Goal: Navigation & Orientation: Find specific page/section

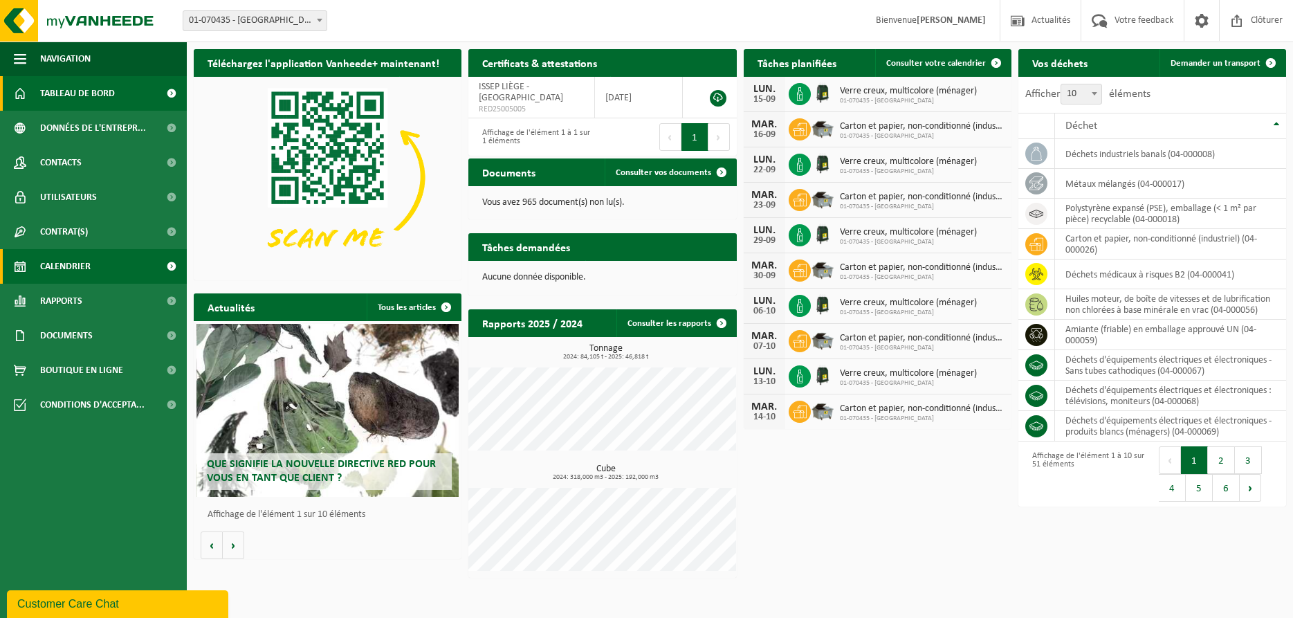
click at [67, 276] on span "Calendrier" at bounding box center [65, 266] width 50 height 35
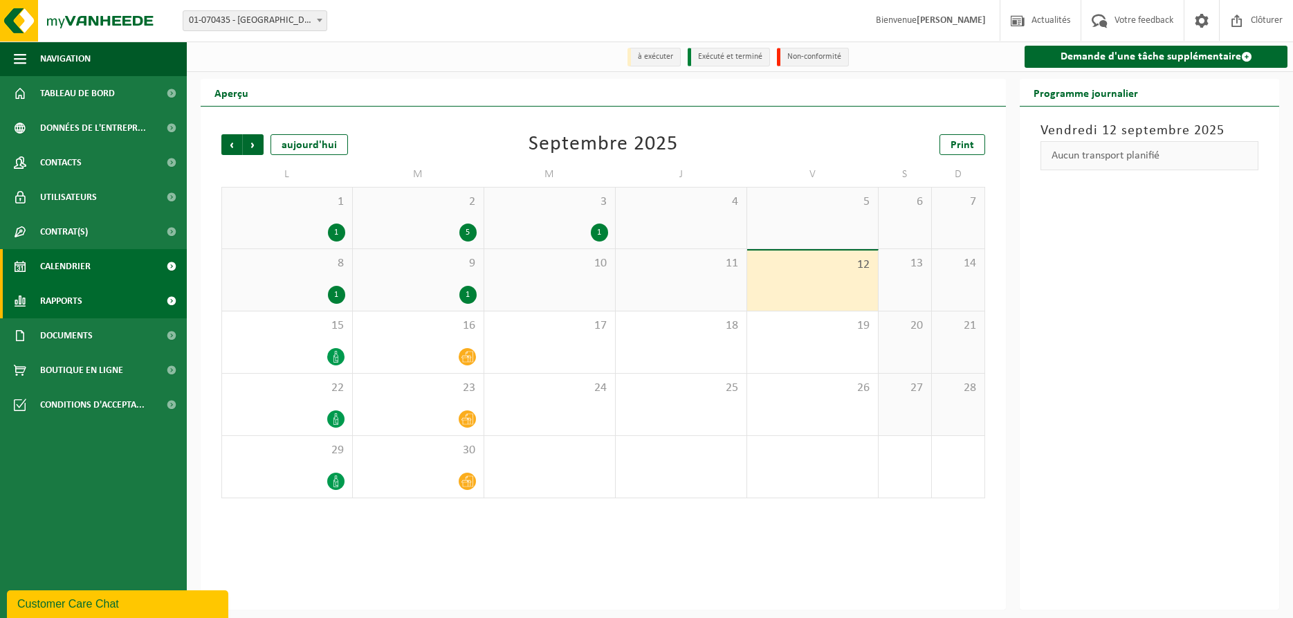
click at [72, 291] on span "Rapports" at bounding box center [61, 301] width 42 height 35
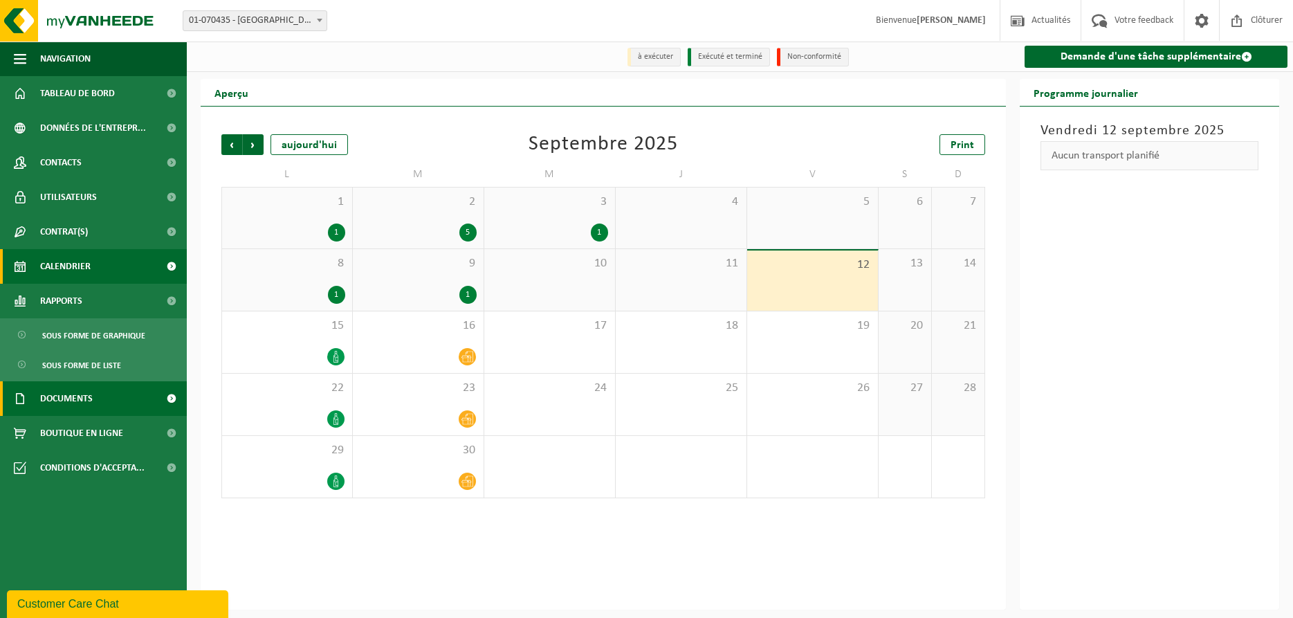
click at [76, 400] on span "Documents" at bounding box center [66, 398] width 53 height 35
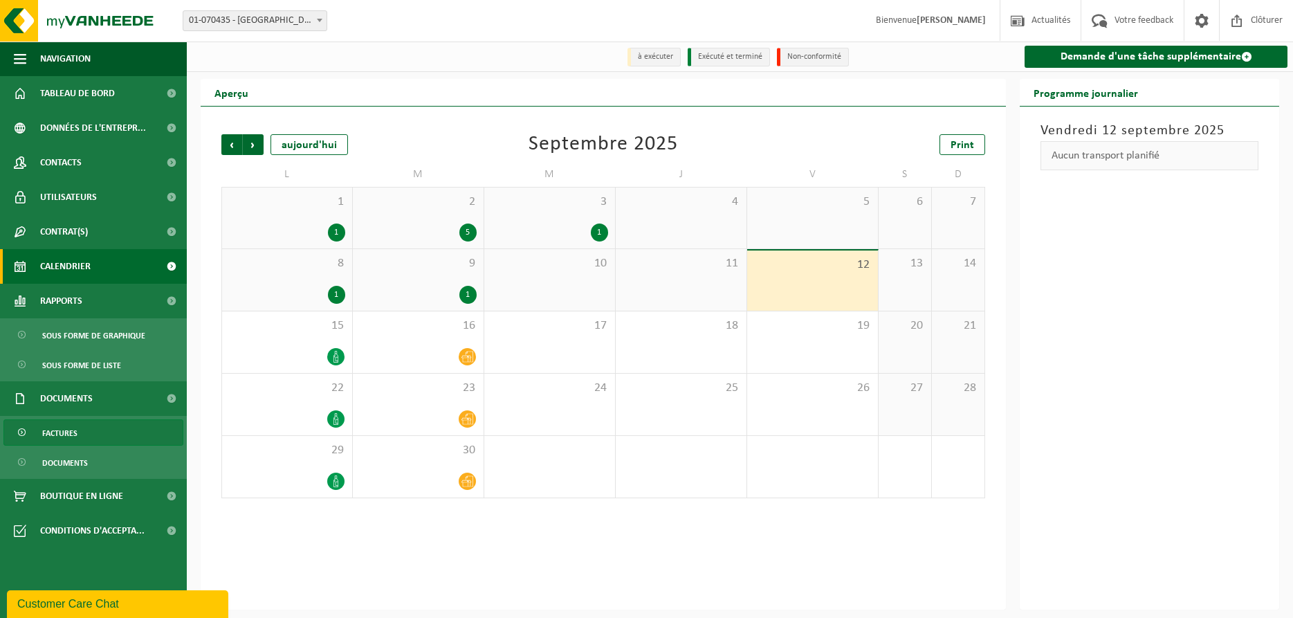
click at [71, 432] on span "Factures" at bounding box center [59, 433] width 35 height 26
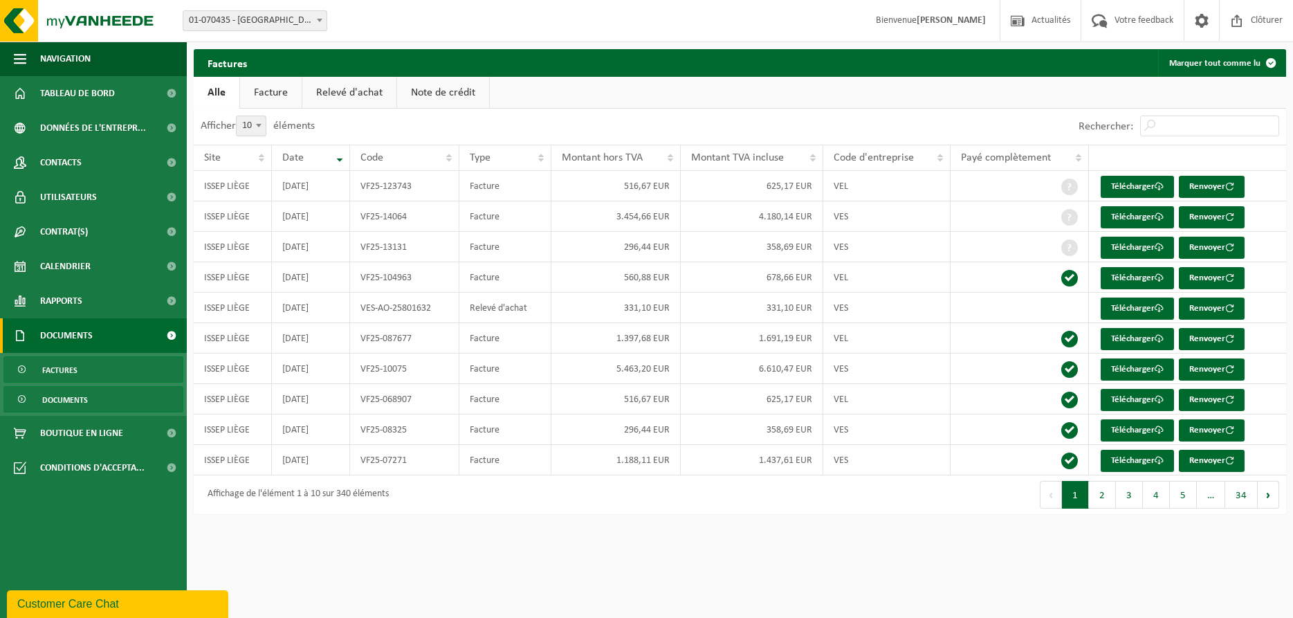
click at [73, 394] on span "Documents" at bounding box center [65, 400] width 46 height 26
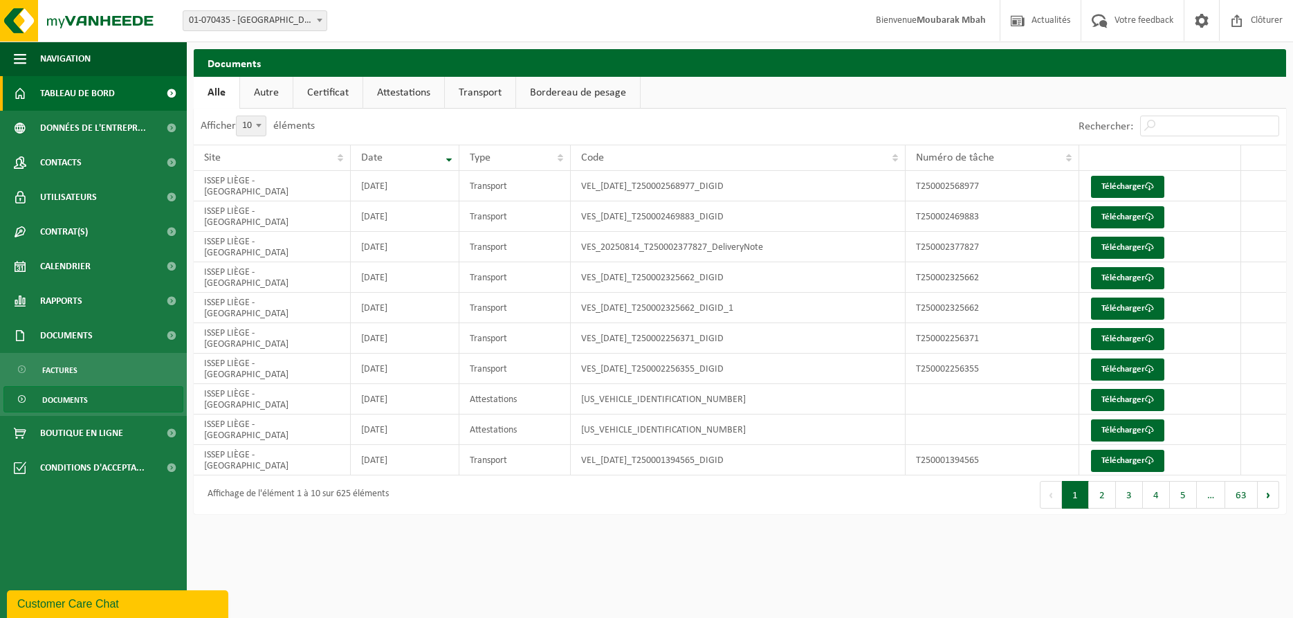
click at [79, 95] on span "Tableau de bord" at bounding box center [77, 93] width 75 height 35
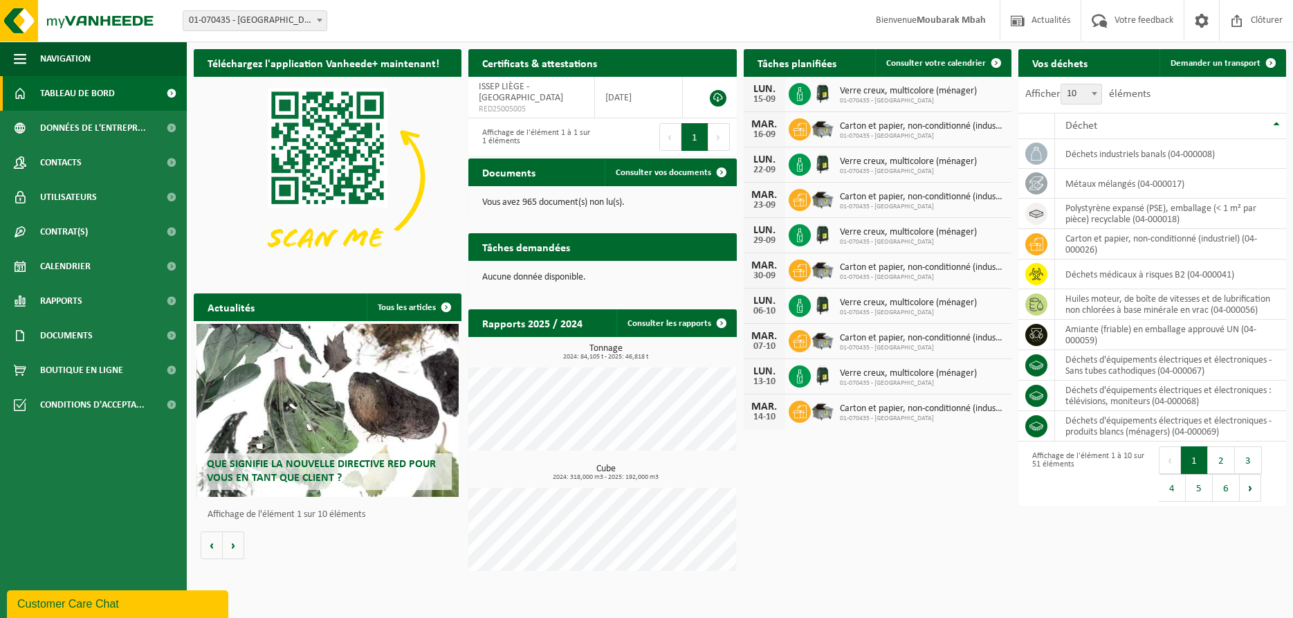
click at [263, 163] on img at bounding box center [328, 177] width 268 height 201
